Goal: Obtain resource: Download file/media

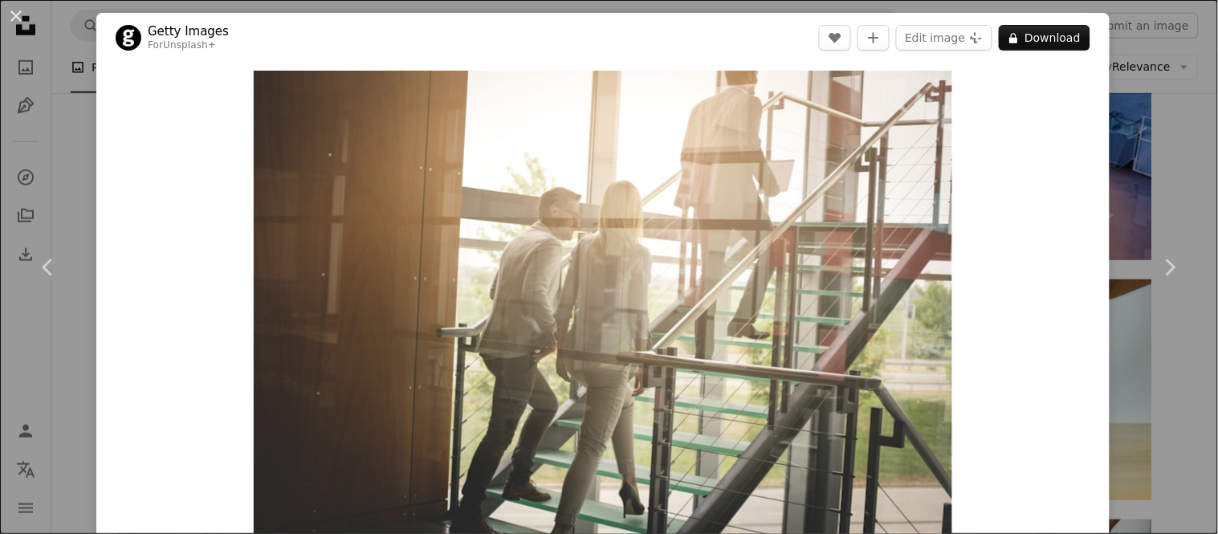
scroll to position [36, 0]
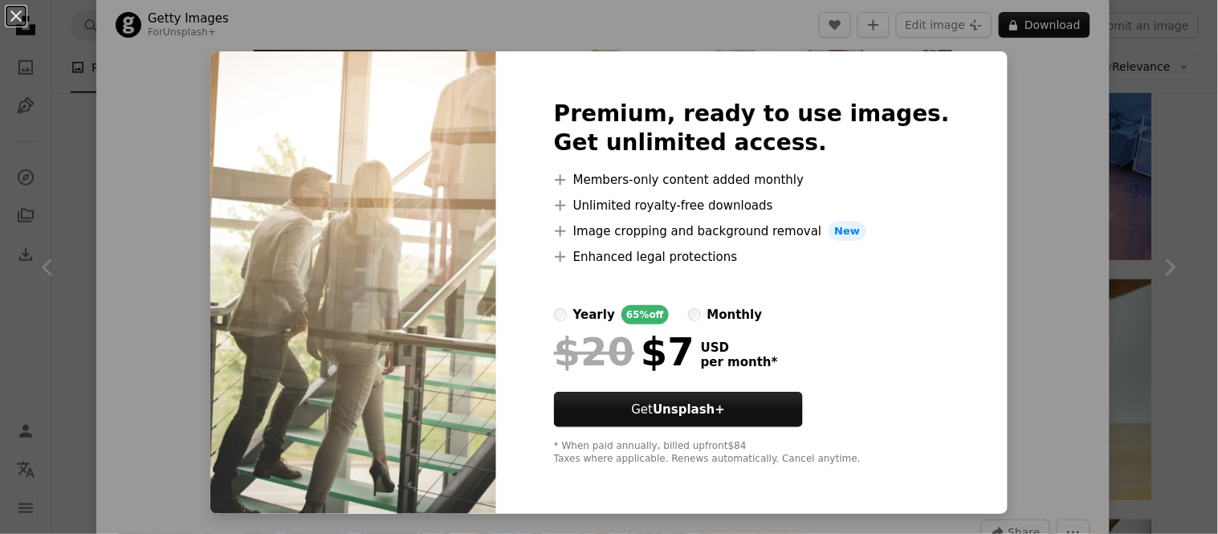
click at [1000, 107] on div "An X shape Premium, ready to use images. Get unlimited access. A plus sign Memb…" at bounding box center [609, 267] width 1218 height 534
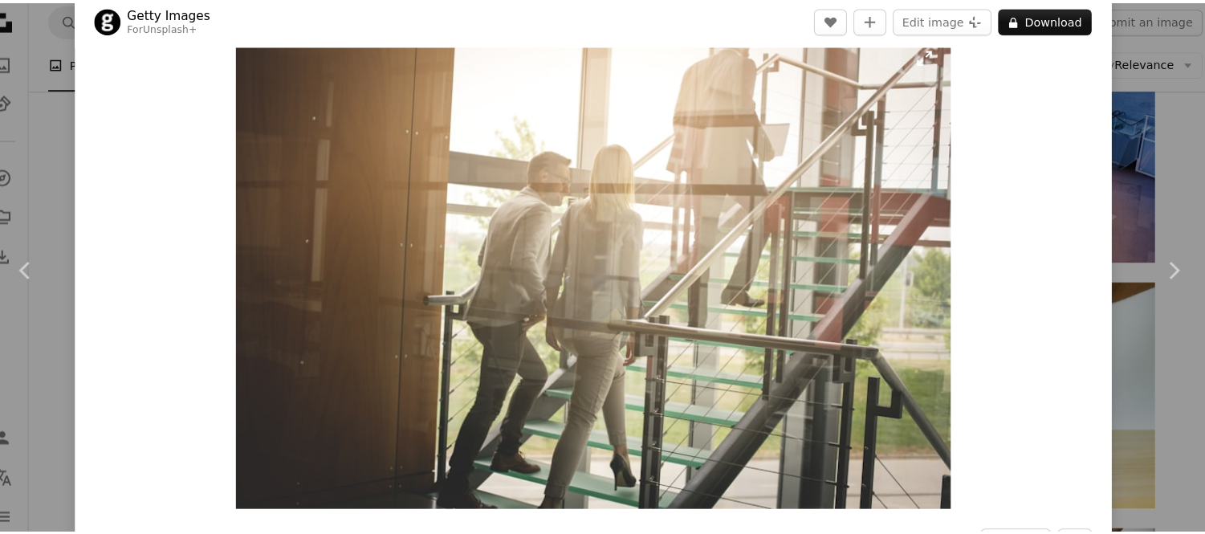
scroll to position [1867, 0]
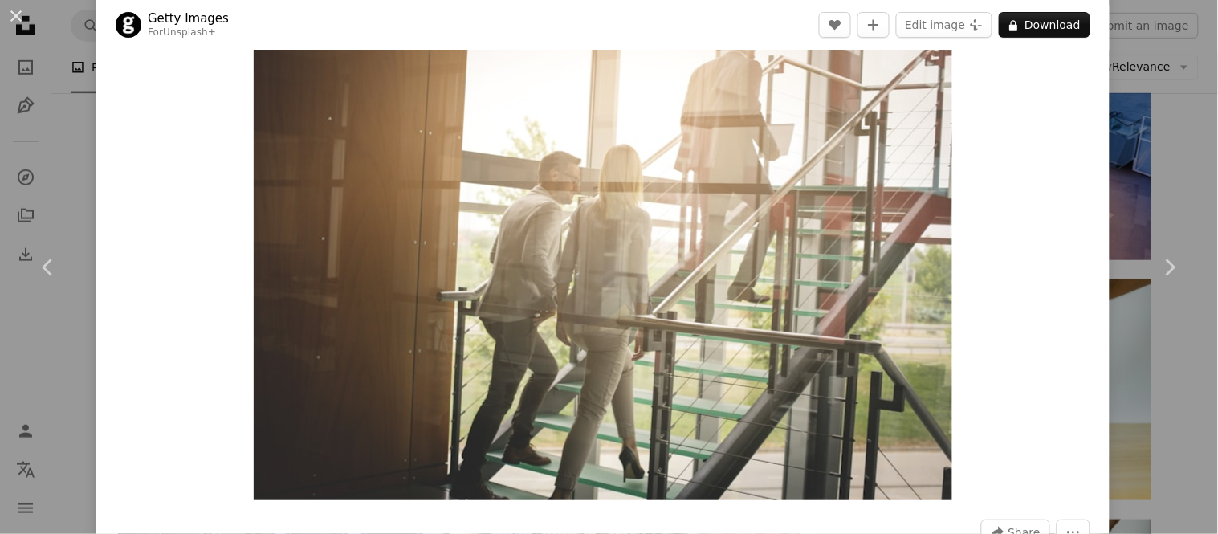
click at [1108, 149] on div "An X shape Chevron left Chevron right Getty Images For Unsplash+ A heart A plus…" at bounding box center [609, 267] width 1218 height 534
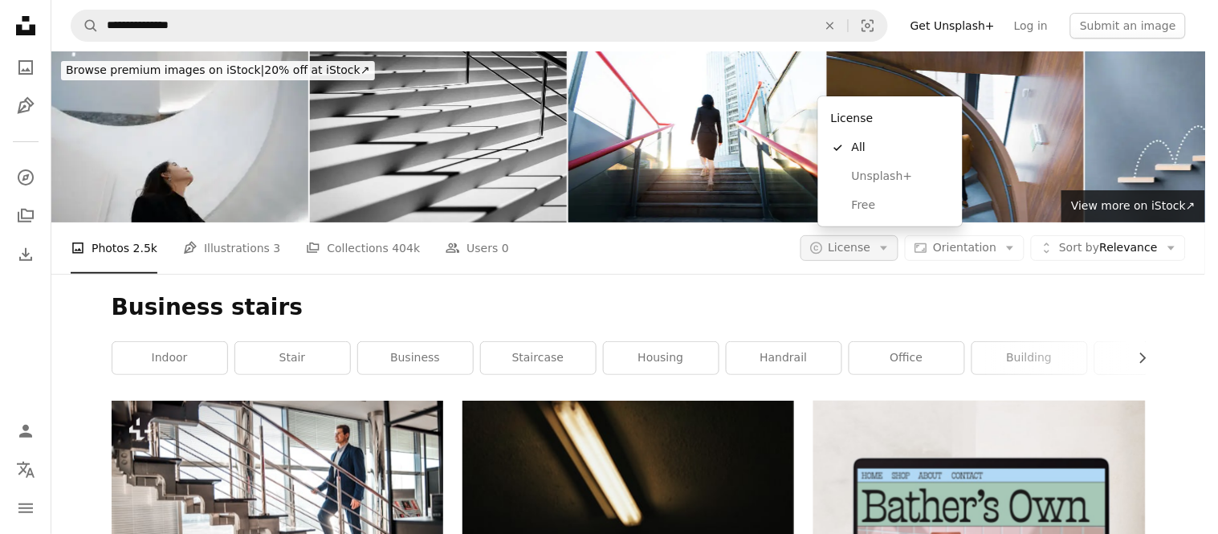
click at [871, 241] on span "License" at bounding box center [850, 247] width 43 height 13
click at [882, 199] on span "Free" at bounding box center [901, 206] width 98 height 16
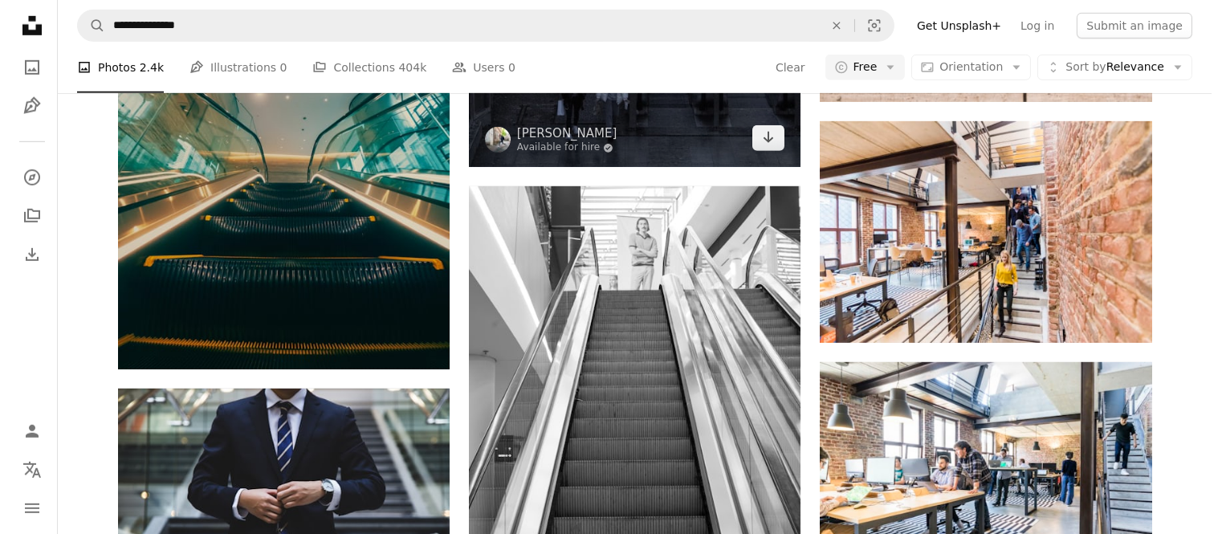
scroll to position [2006, 0]
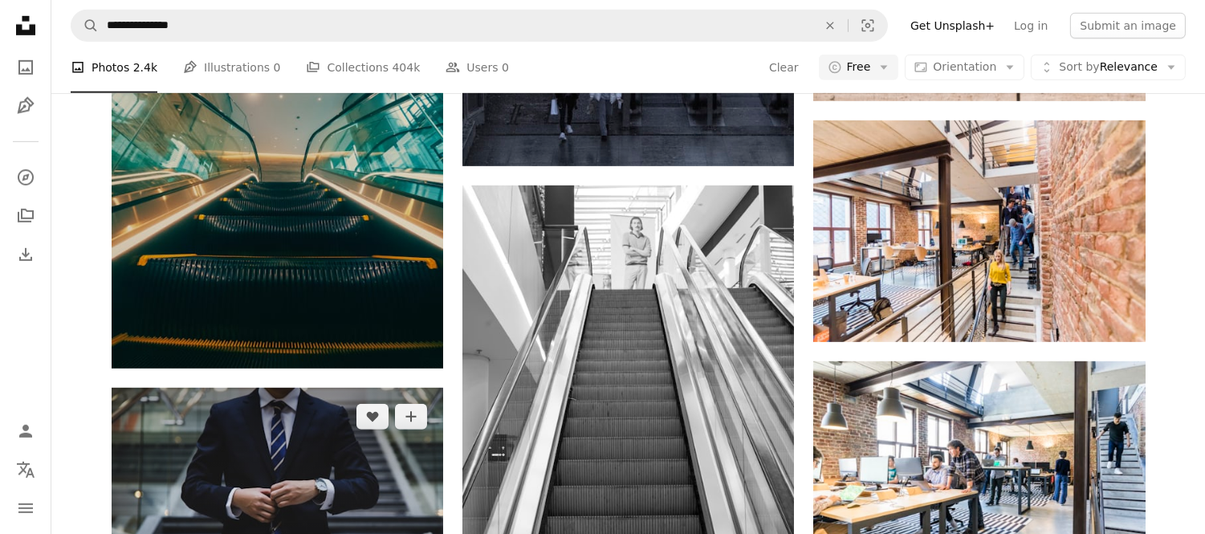
click at [326, 388] on img at bounding box center [278, 498] width 332 height 221
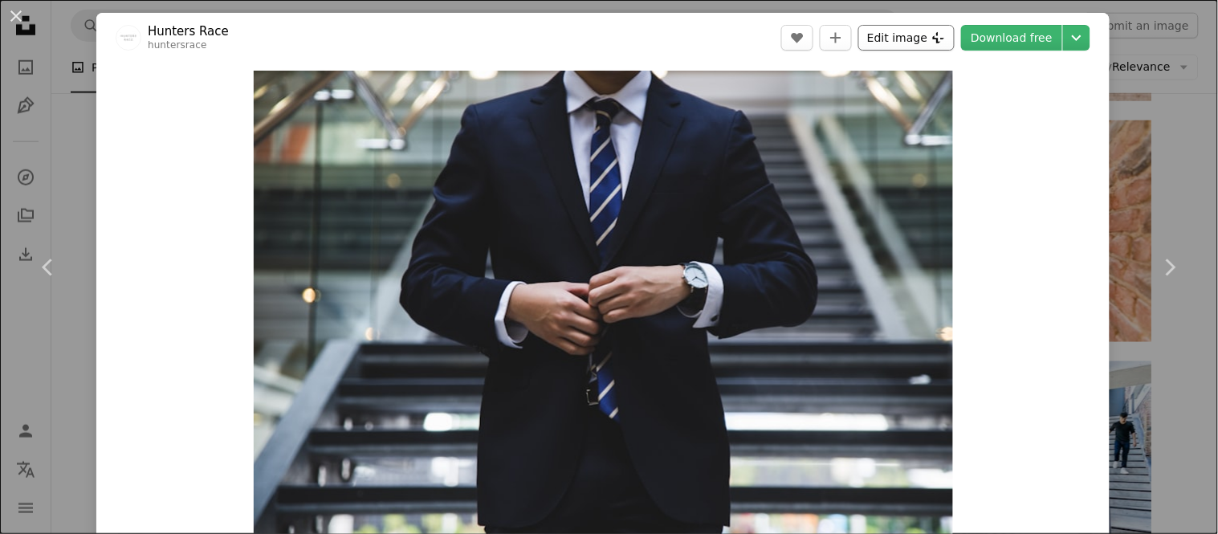
click at [916, 50] on button "Edit image Plus sign for Unsplash+" at bounding box center [907, 38] width 96 height 26
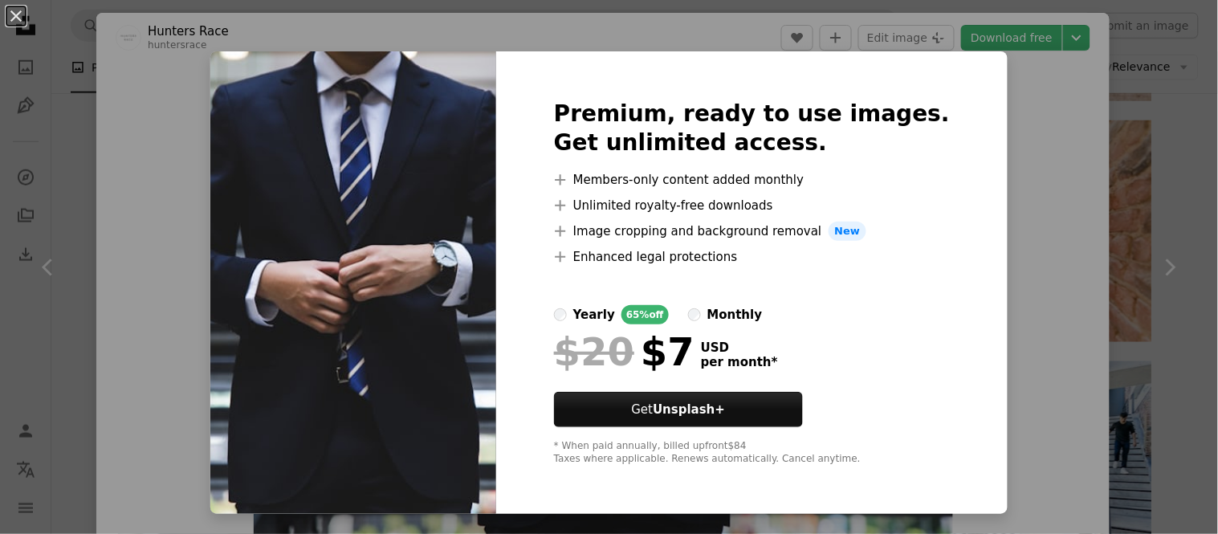
click at [1049, 229] on div "An X shape Premium, ready to use images. Get unlimited access. A plus sign Memb…" at bounding box center [609, 267] width 1218 height 534
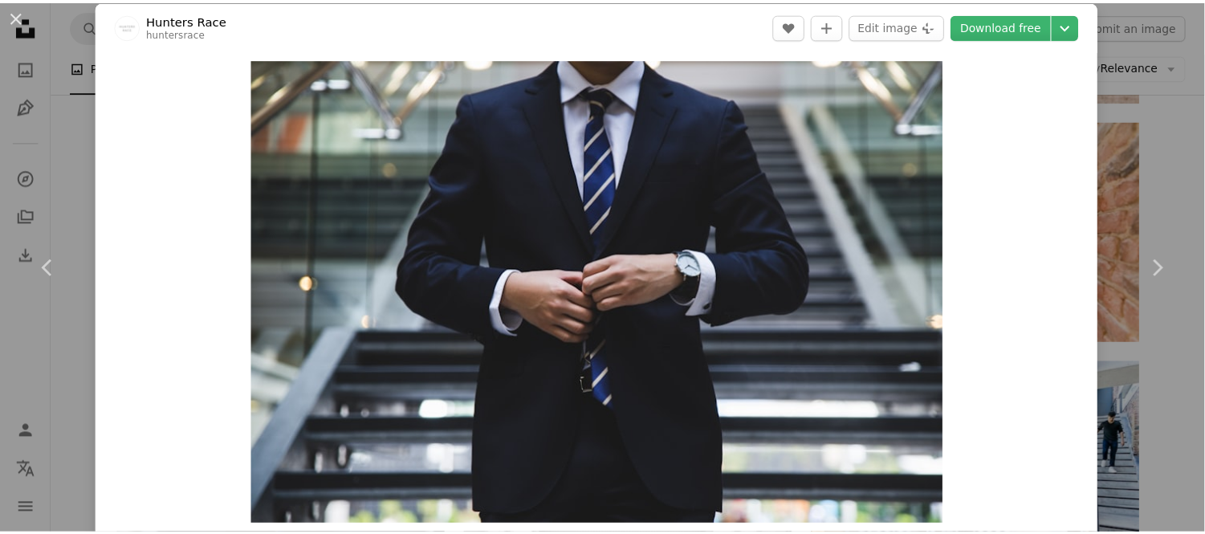
scroll to position [17, 0]
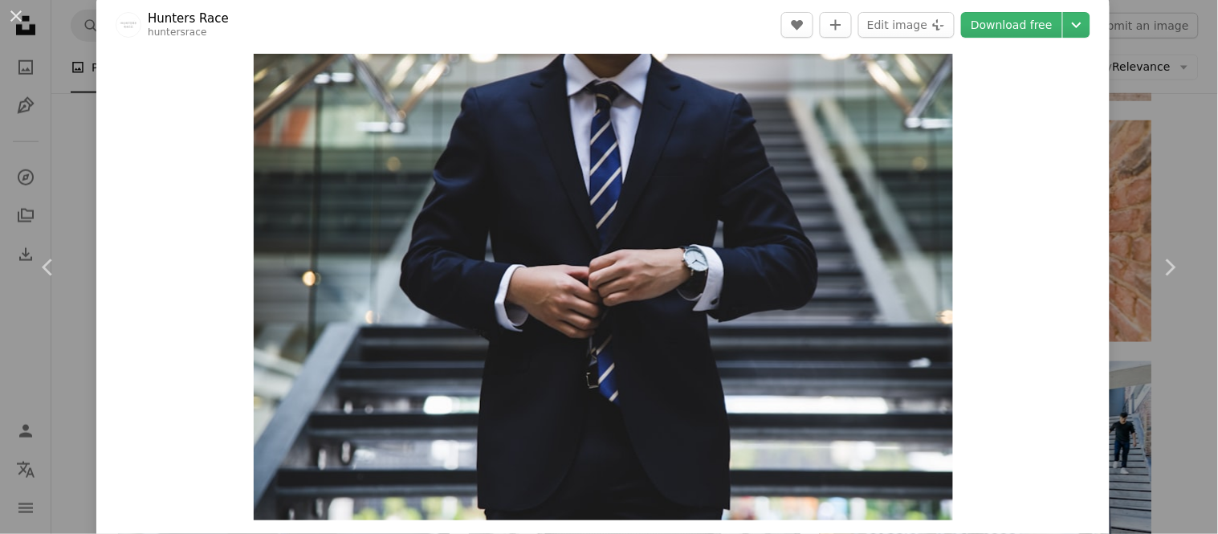
click at [1132, 68] on div "An X shape Chevron left Chevron right Hunters Race huntersrace A heart A plus s…" at bounding box center [609, 267] width 1218 height 534
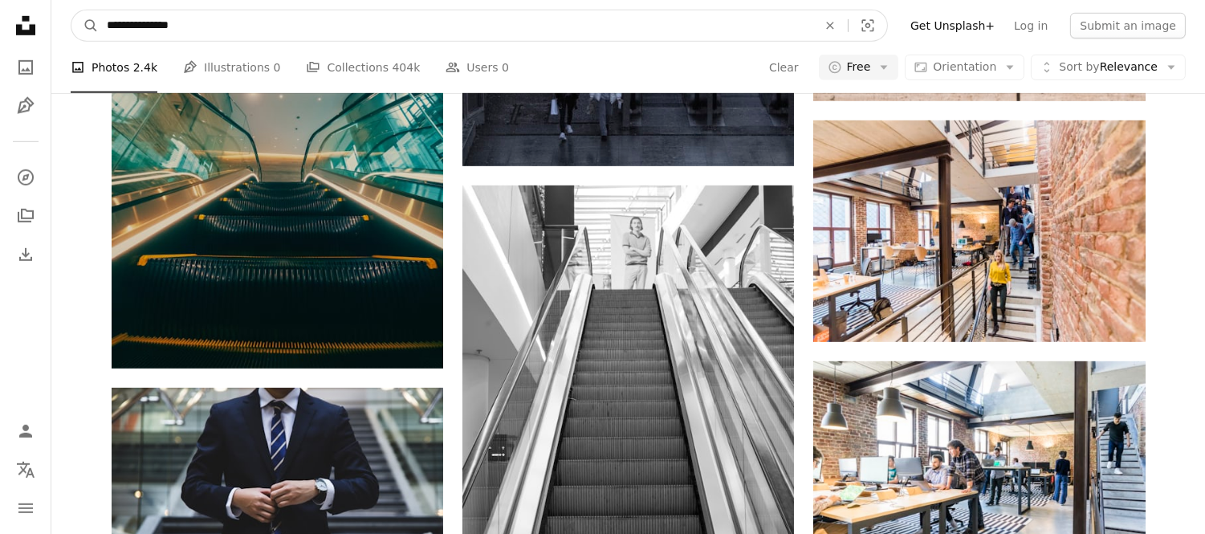
click at [455, 22] on input "**********" at bounding box center [456, 25] width 714 height 31
type input "**********"
click button "A magnifying glass" at bounding box center [84, 25] width 27 height 31
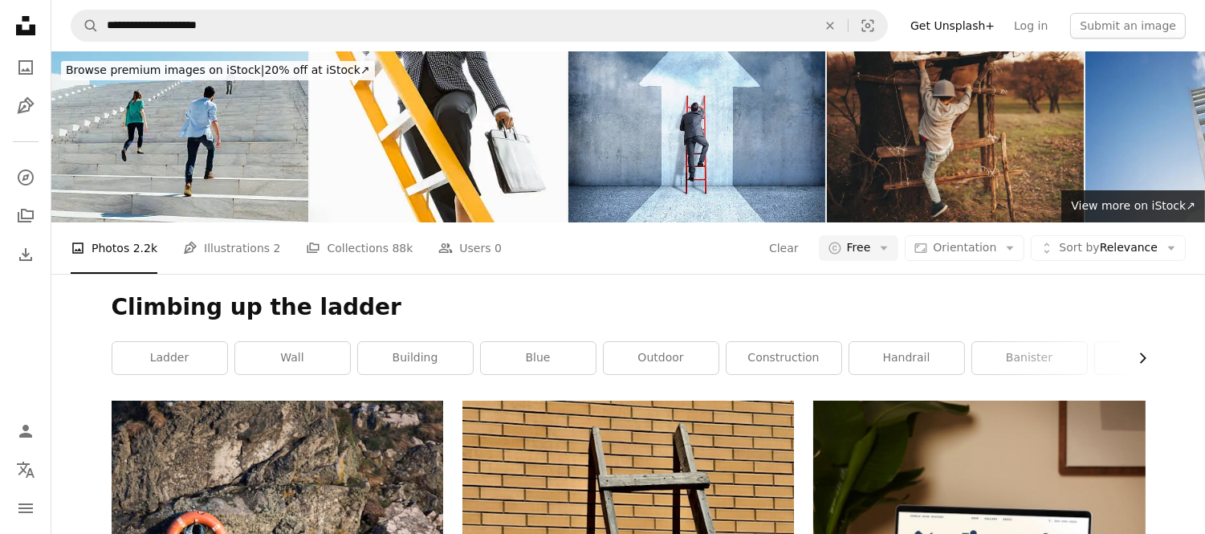
click at [1149, 350] on icon "Chevron right" at bounding box center [1143, 358] width 16 height 16
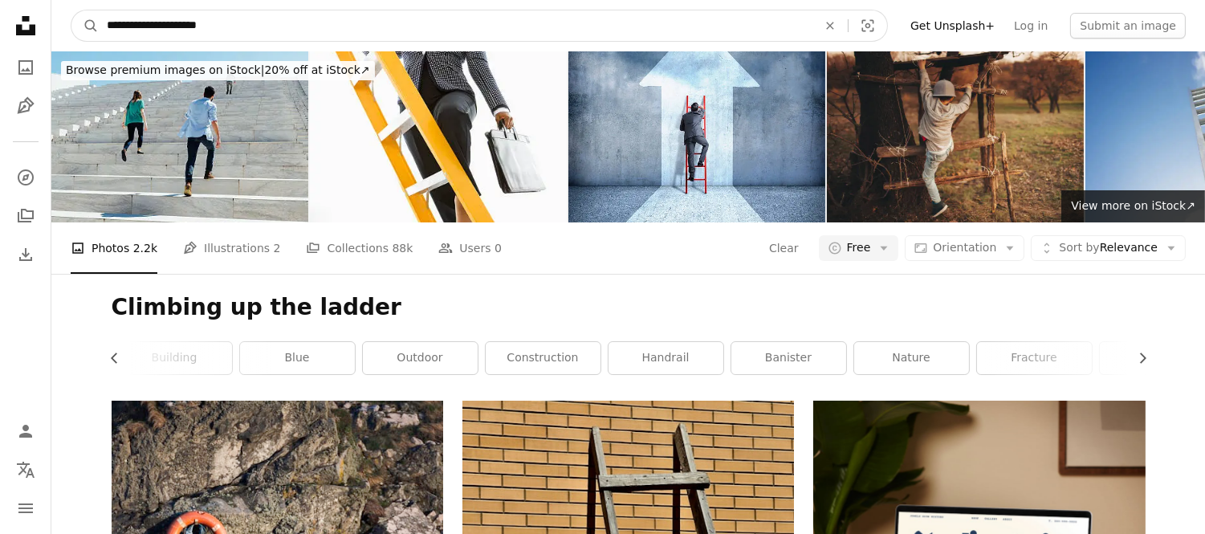
click at [605, 30] on input "**********" at bounding box center [456, 25] width 714 height 31
type input "**********"
click button "A magnifying glass" at bounding box center [84, 25] width 27 height 31
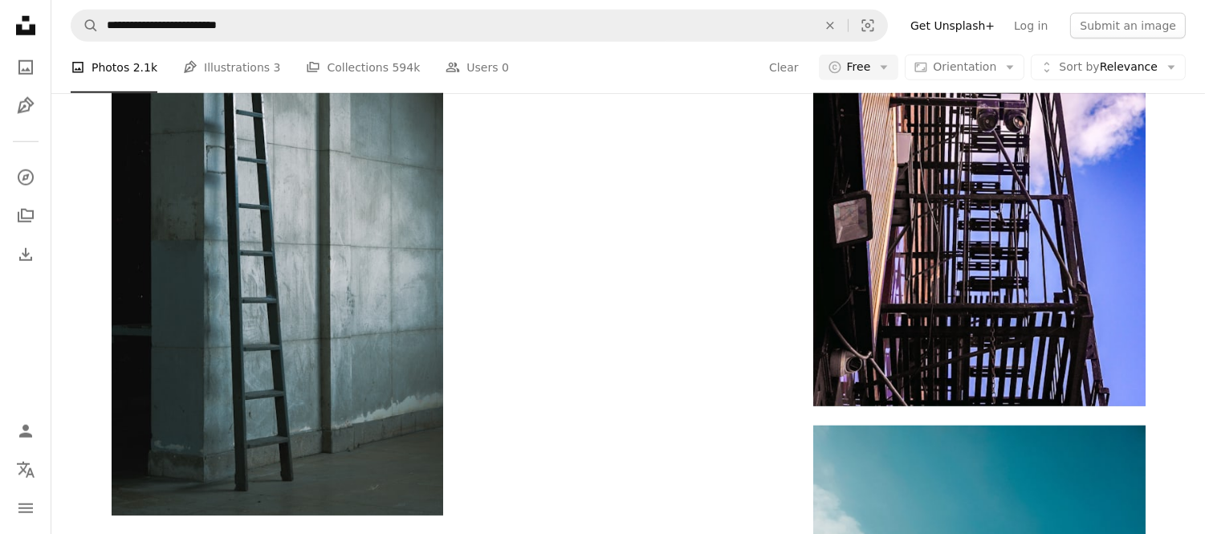
scroll to position [3156, 0]
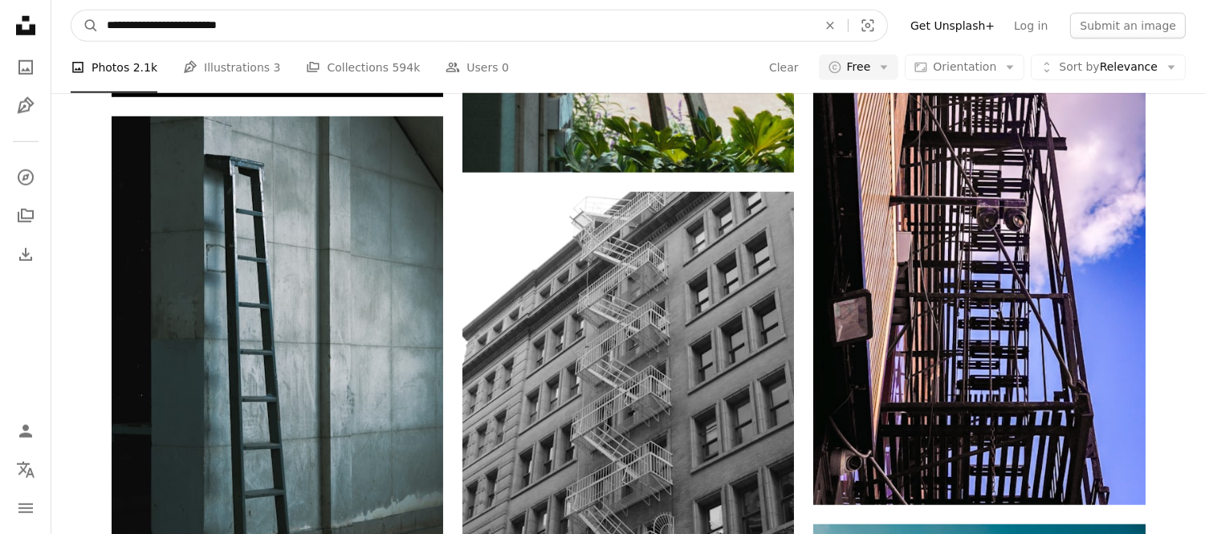
scroll to position [2888, 0]
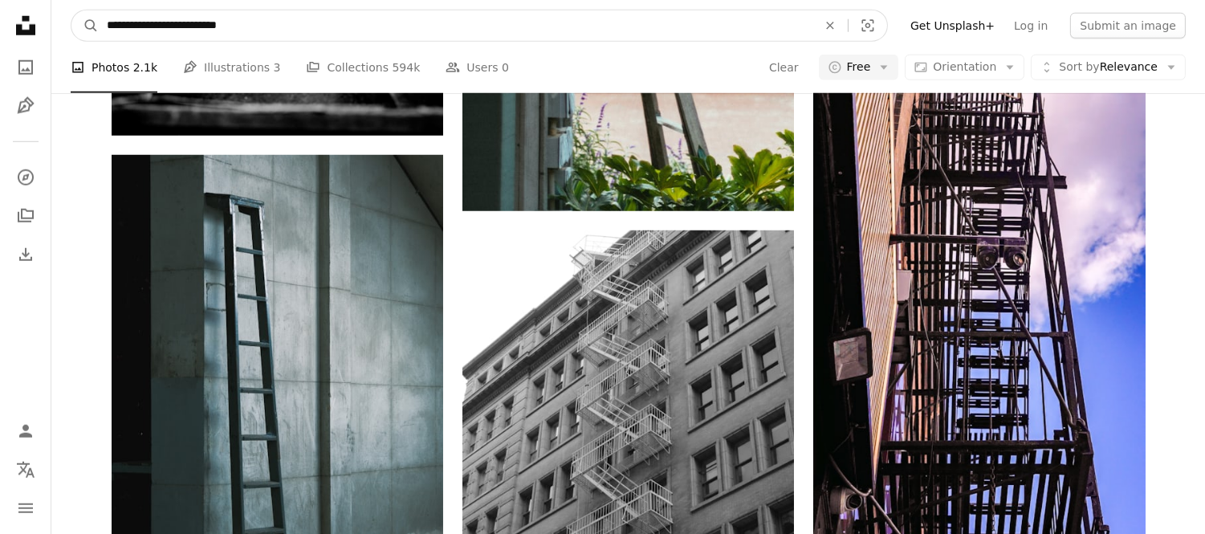
drag, startPoint x: 277, startPoint y: 27, endPoint x: 0, endPoint y: 26, distance: 277.1
type input "**********"
click button "A magnifying glass" at bounding box center [84, 25] width 27 height 31
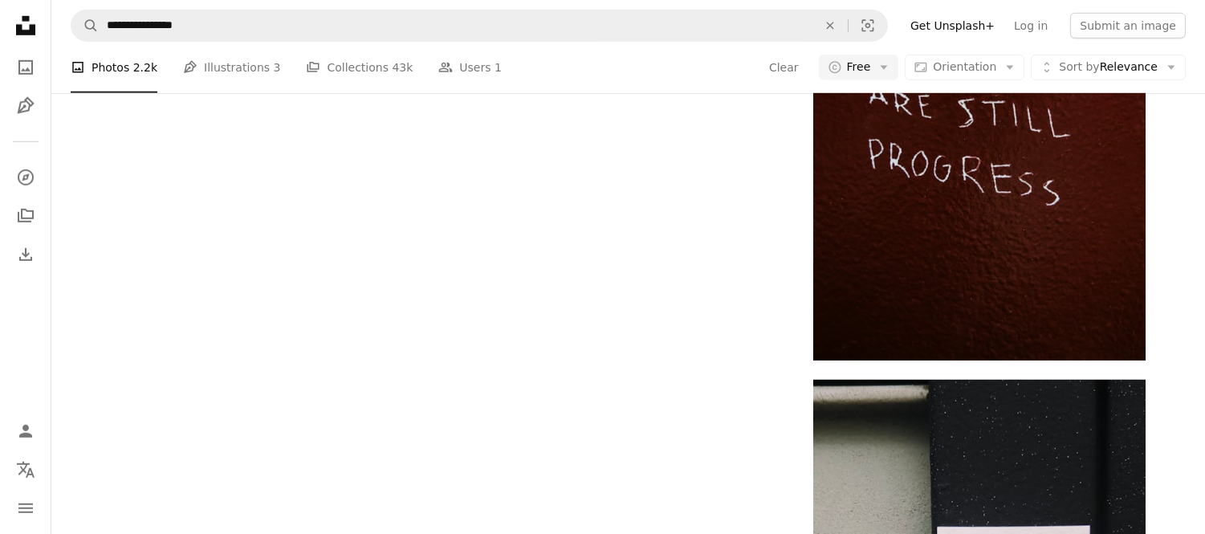
scroll to position [2154, 0]
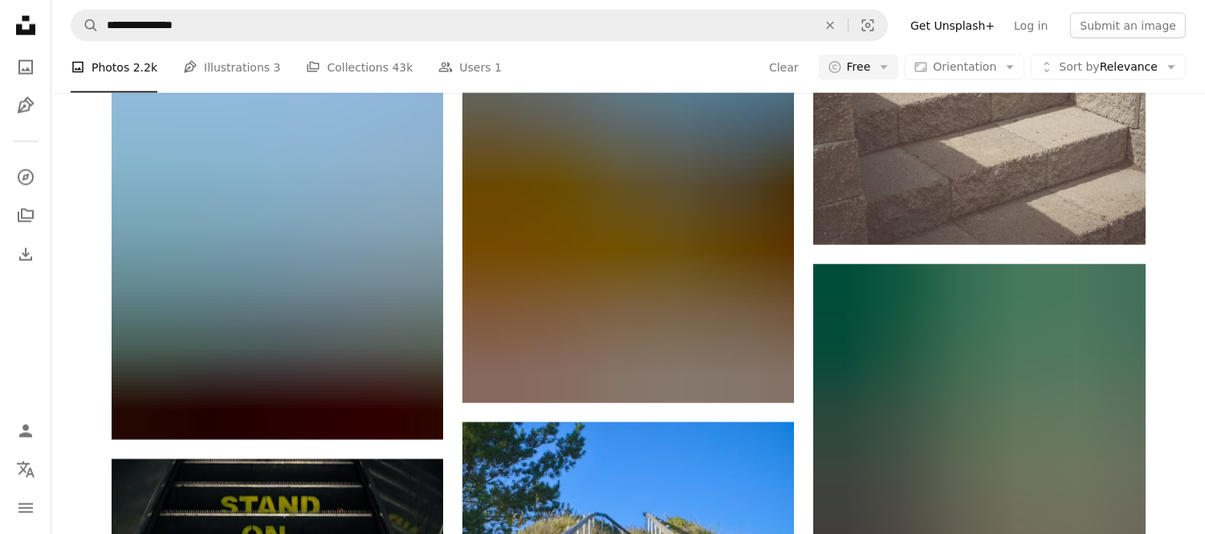
scroll to position [5160, 0]
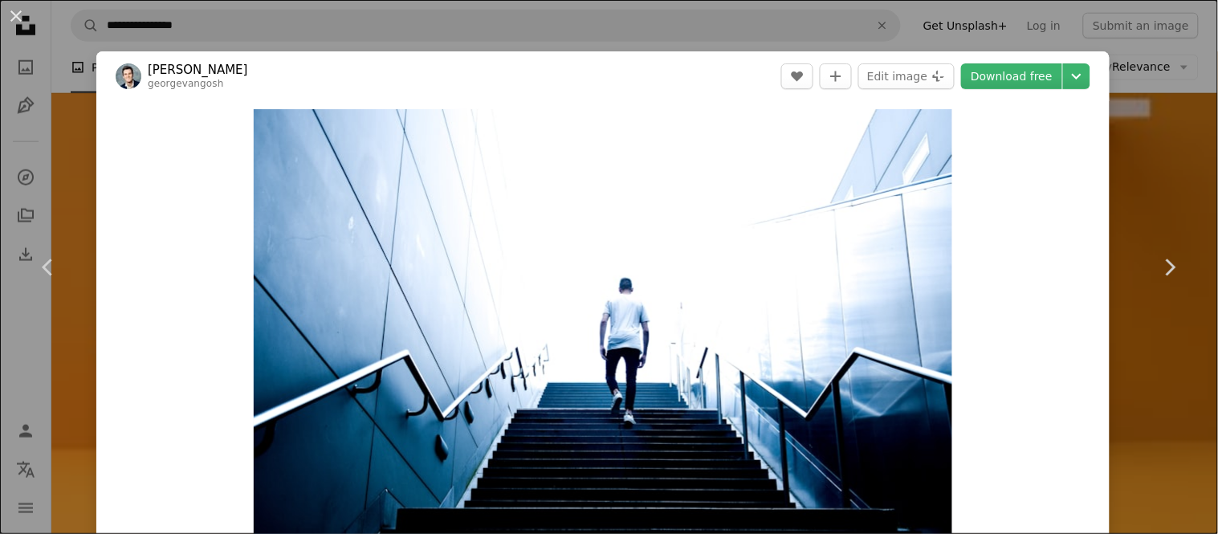
click at [1130, 140] on div "An X shape Chevron left Chevron right [PERSON_NAME] georgevangosh A heart A plu…" at bounding box center [609, 267] width 1218 height 534
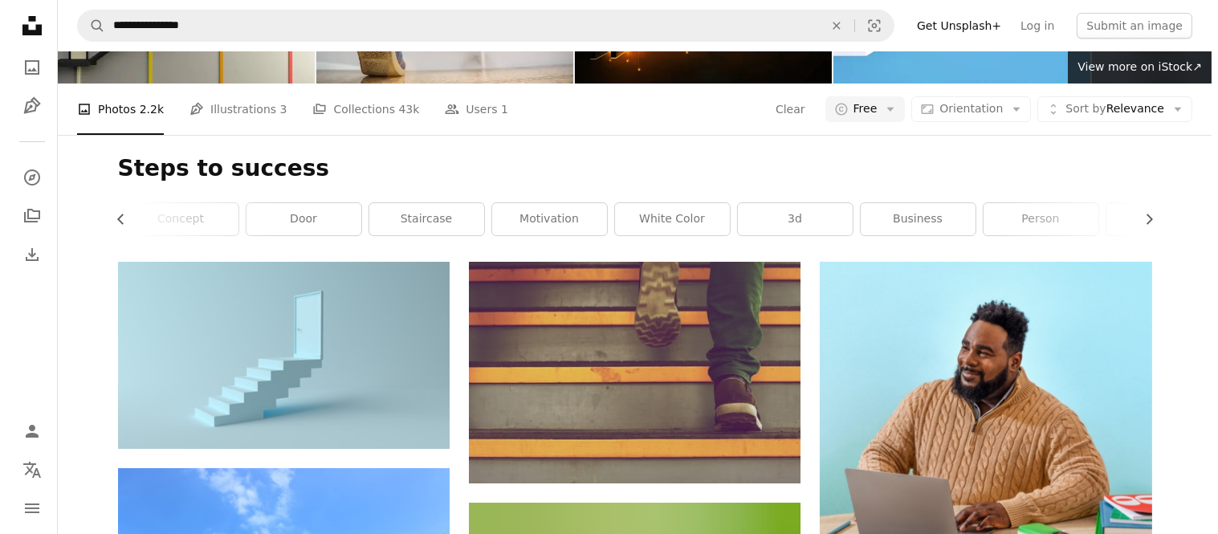
scroll to position [140, 0]
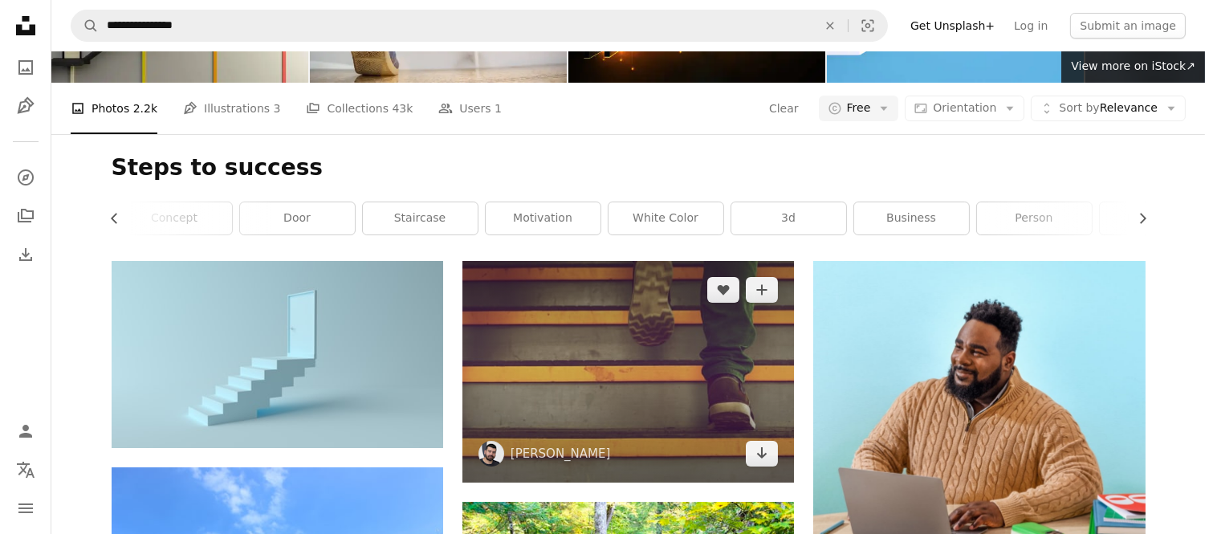
click at [657, 261] on img at bounding box center [629, 371] width 332 height 221
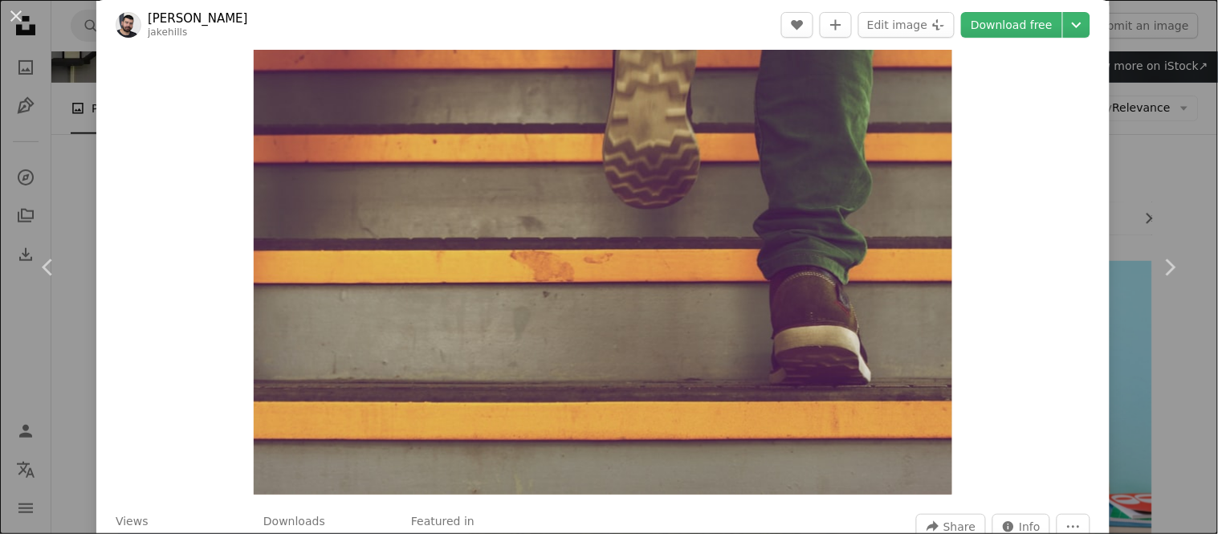
scroll to position [27, 0]
